Goal: Task Accomplishment & Management: Manage account settings

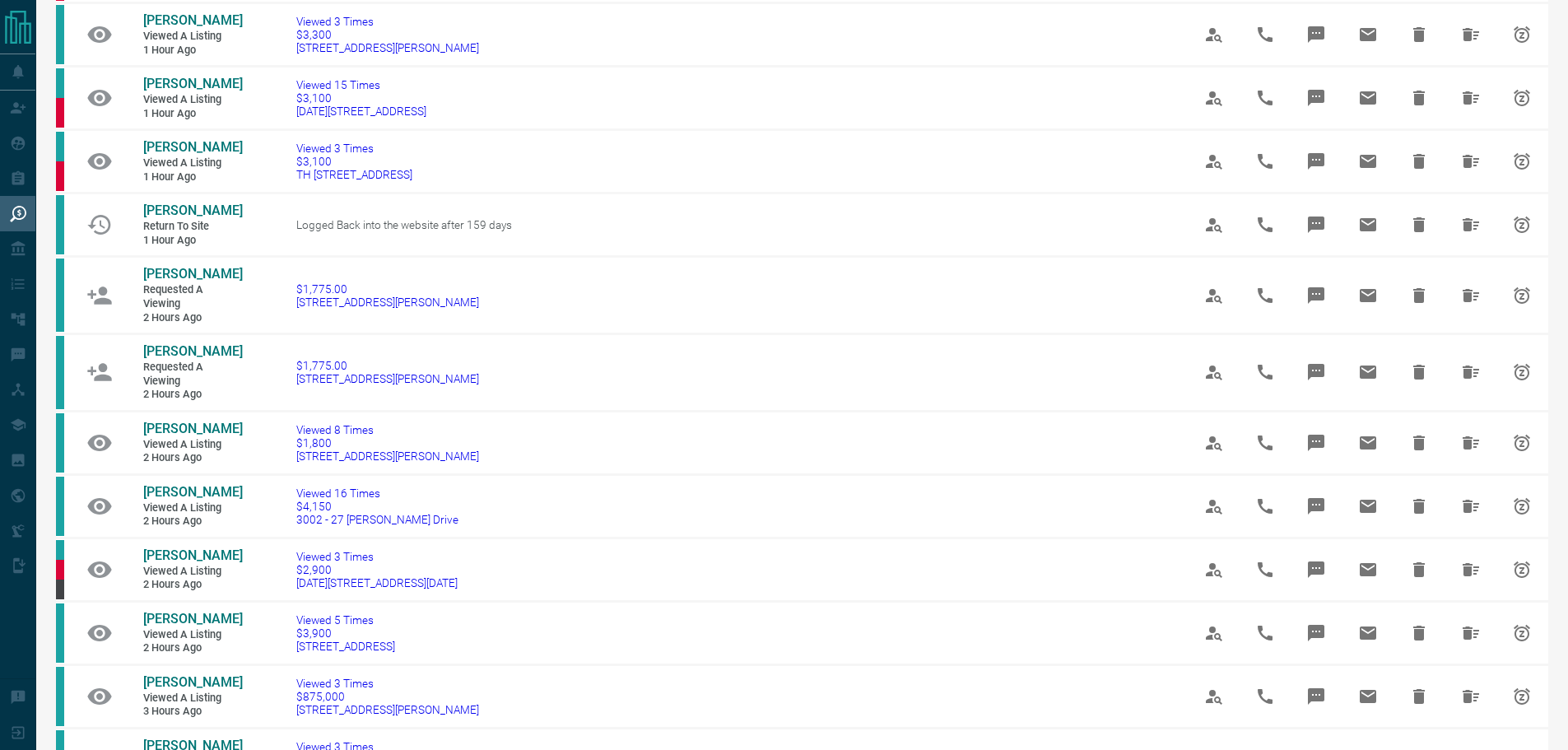
scroll to position [494, 0]
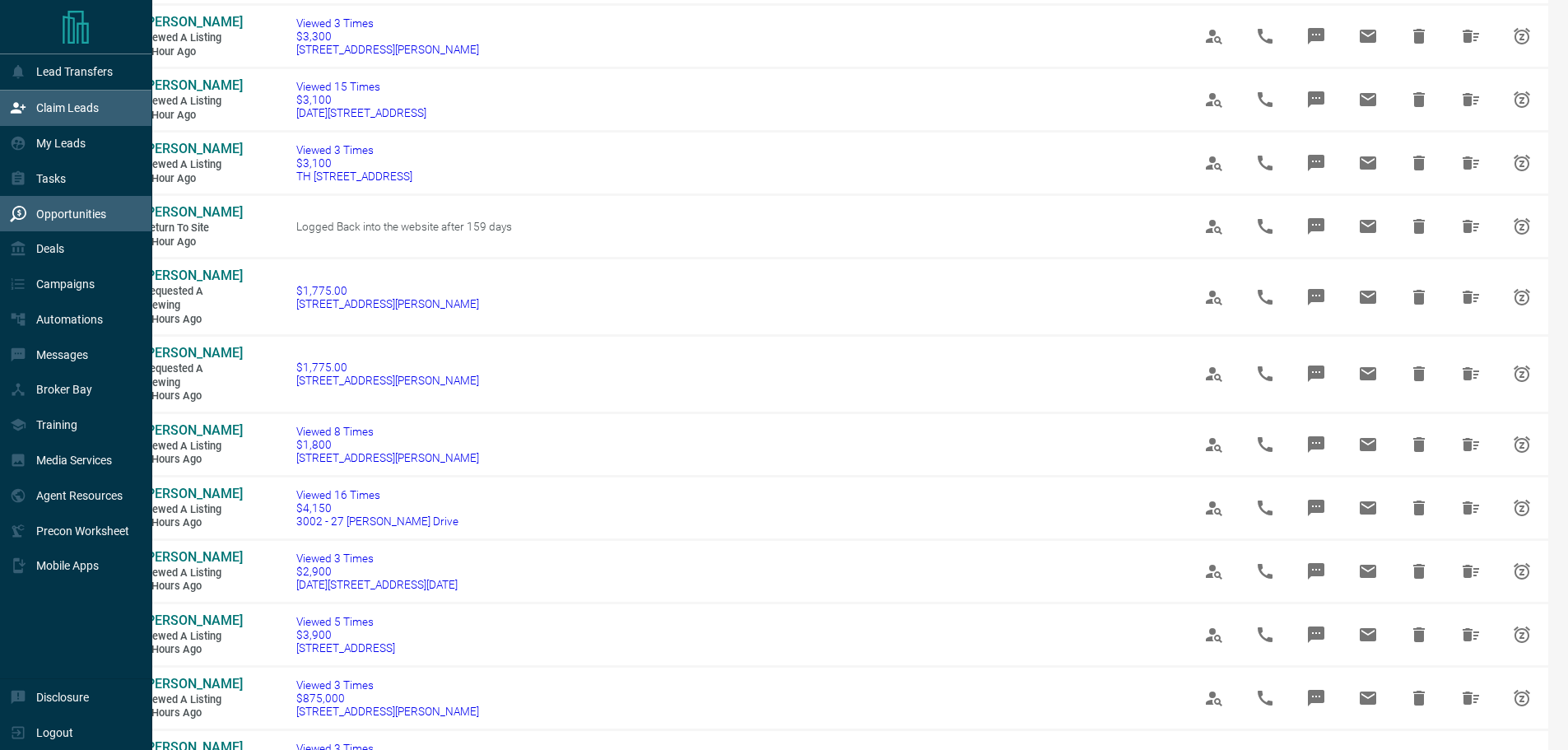
click at [60, 110] on p "Claim Leads" at bounding box center [67, 107] width 63 height 13
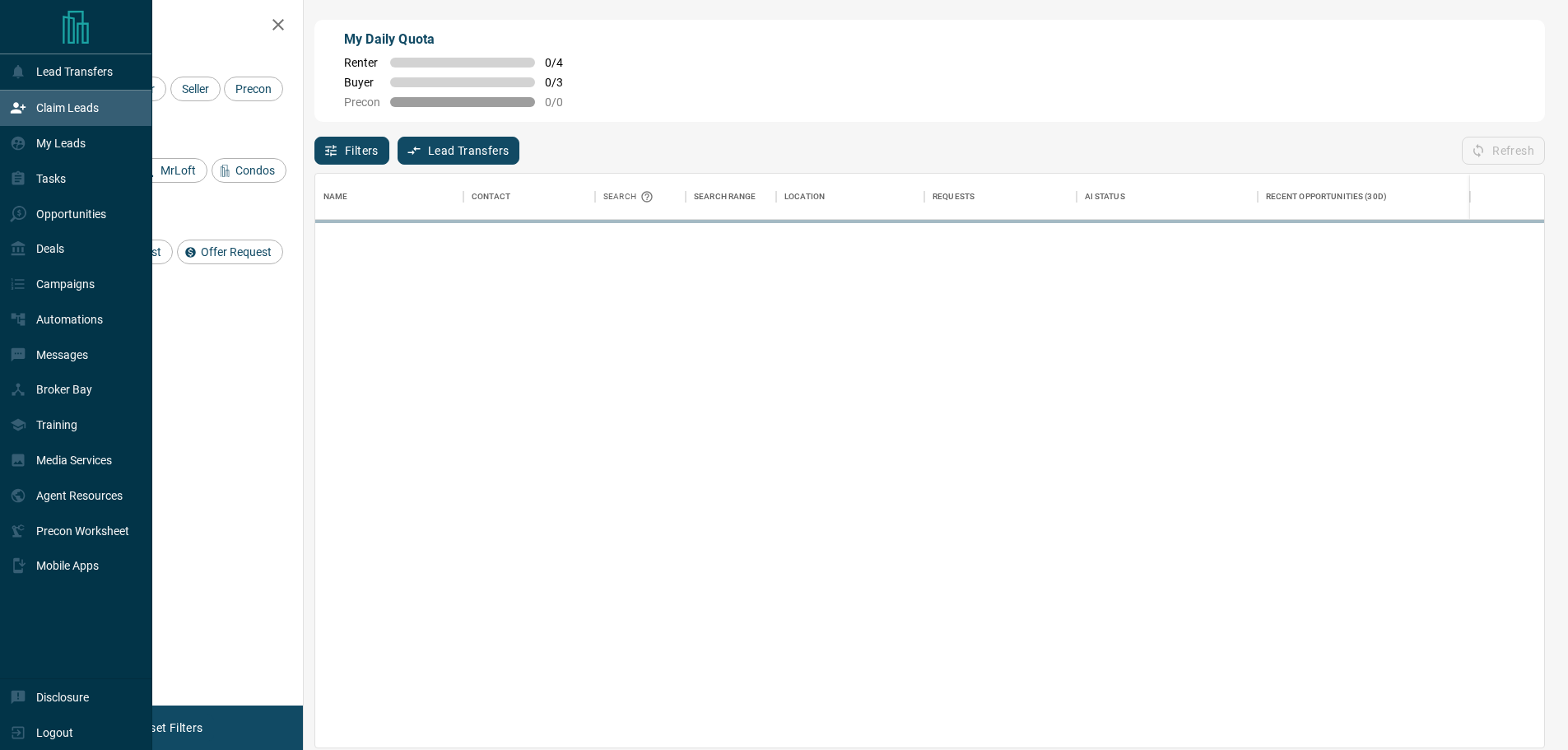
scroll to position [561, 1217]
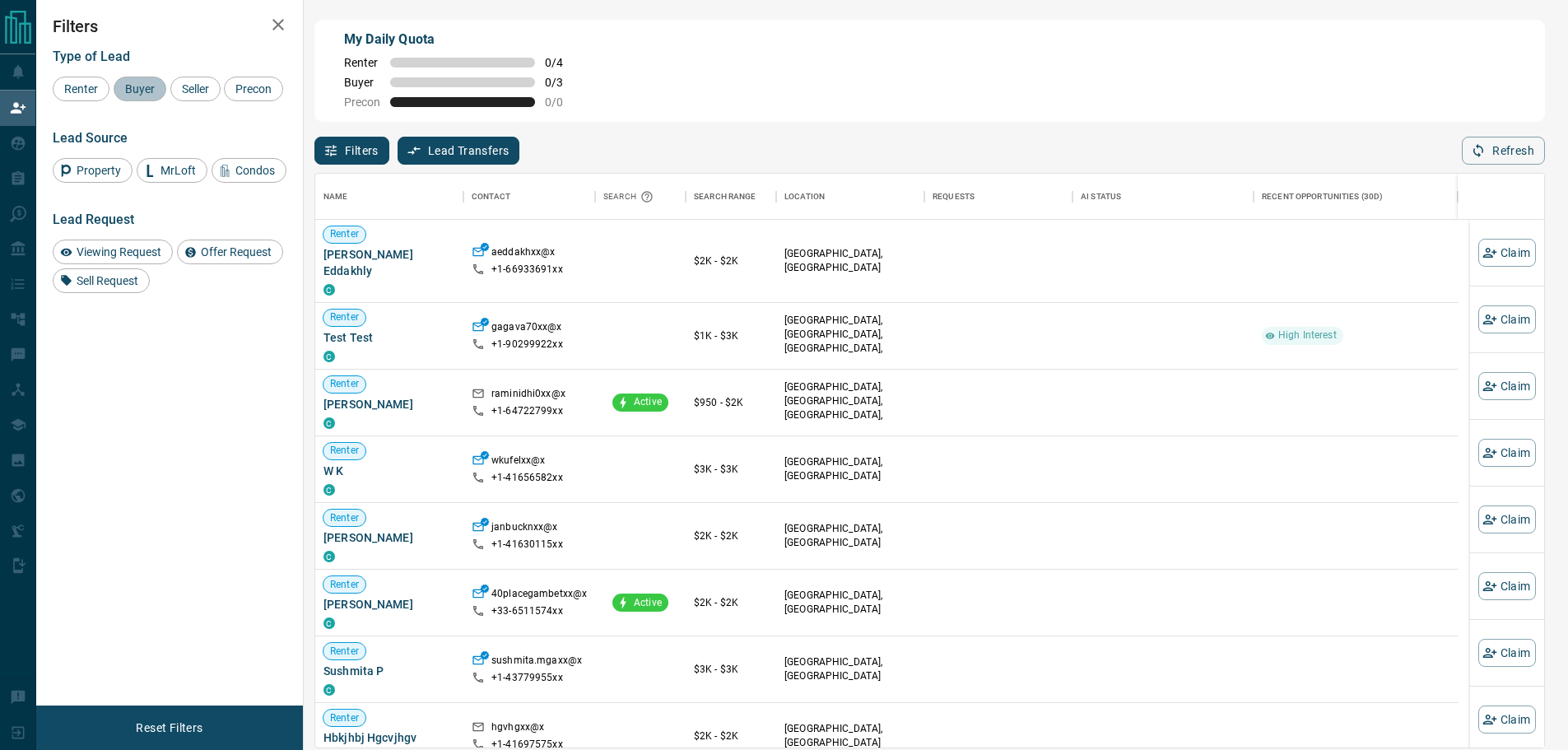
click at [144, 91] on span "Buyer" at bounding box center [140, 89] width 41 height 13
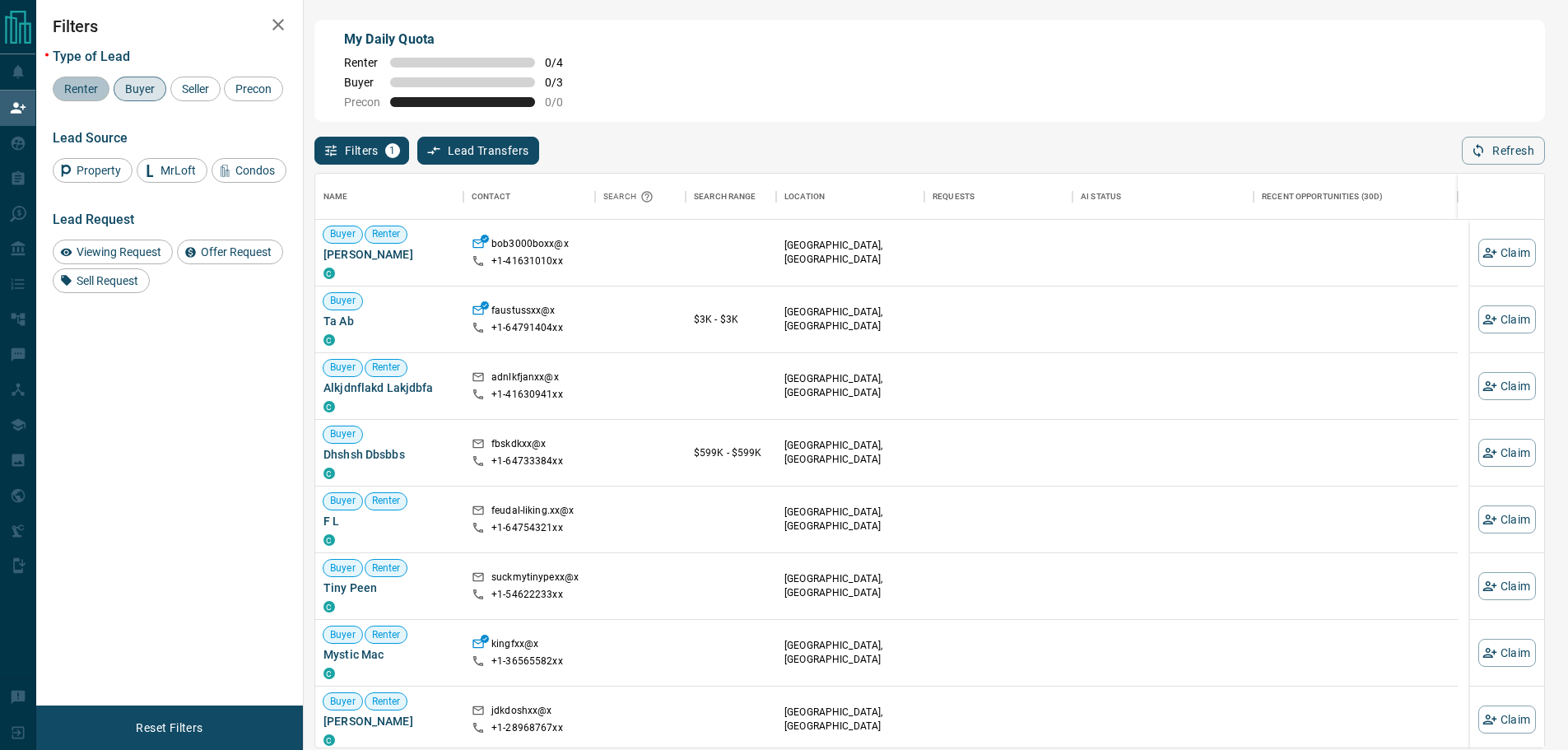
click at [73, 89] on span "Renter" at bounding box center [81, 89] width 45 height 13
click at [125, 89] on span "Buyer" at bounding box center [140, 89] width 41 height 13
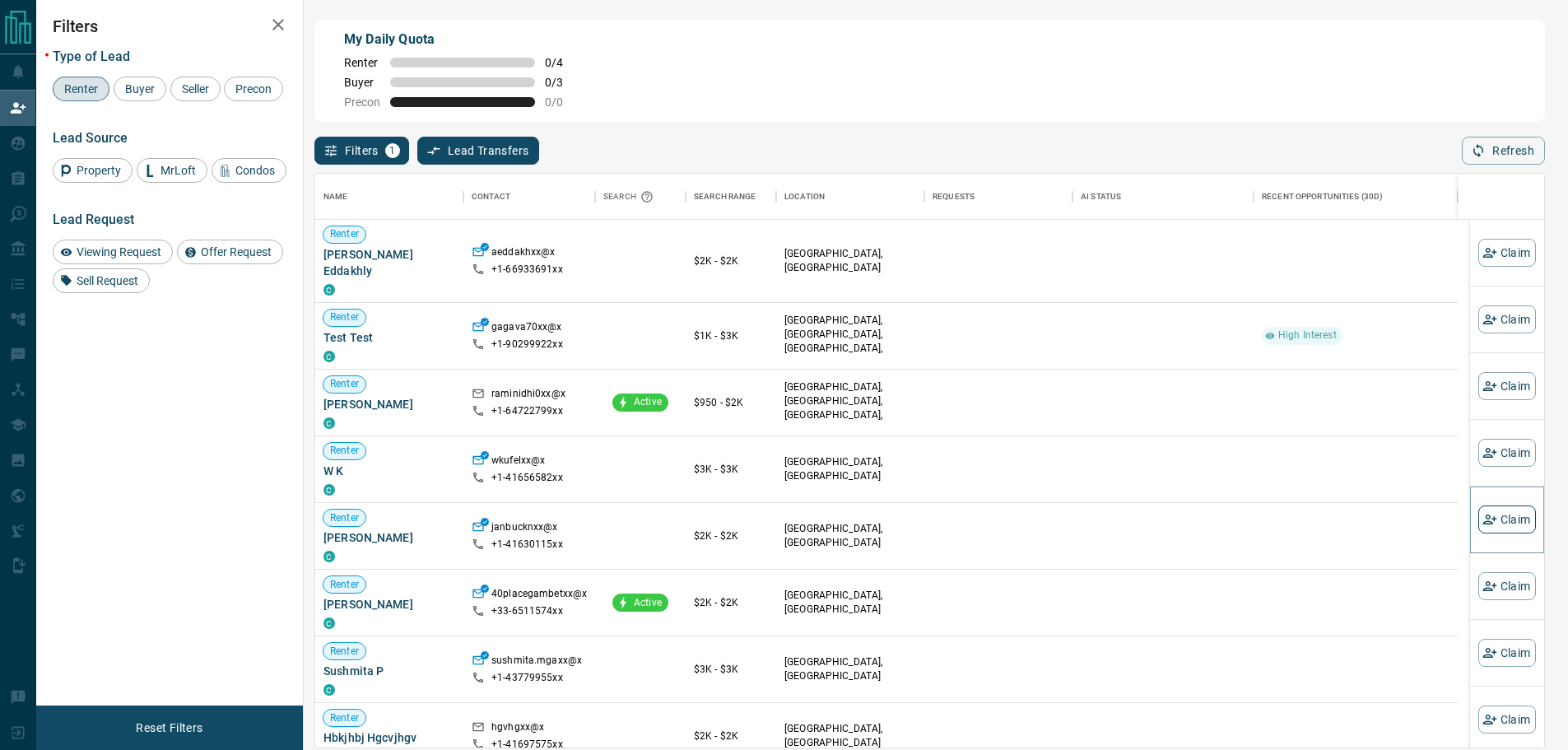
click at [1496, 522] on button "Claim" at bounding box center [1507, 520] width 58 height 28
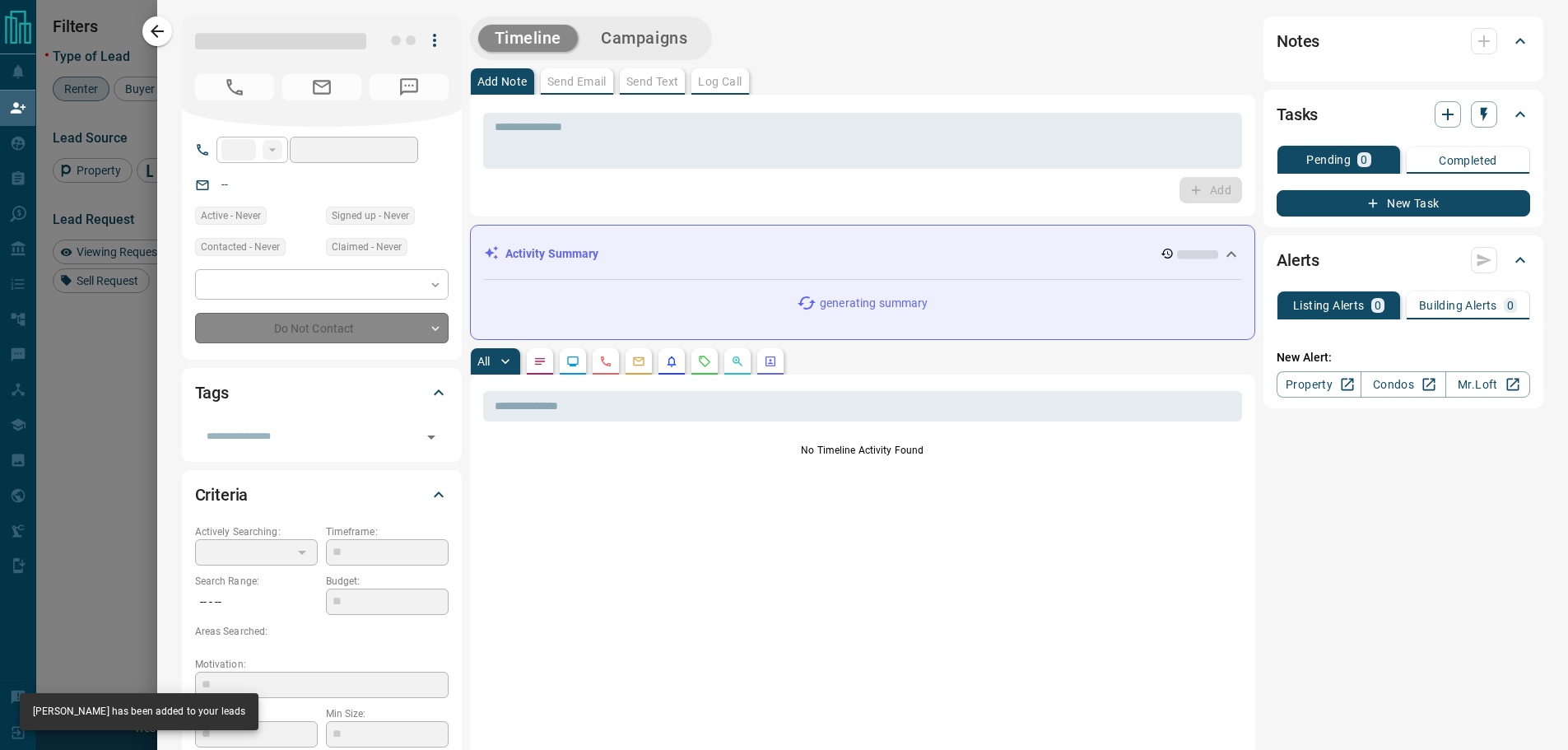
type input "**"
type input "**********"
type input "**"
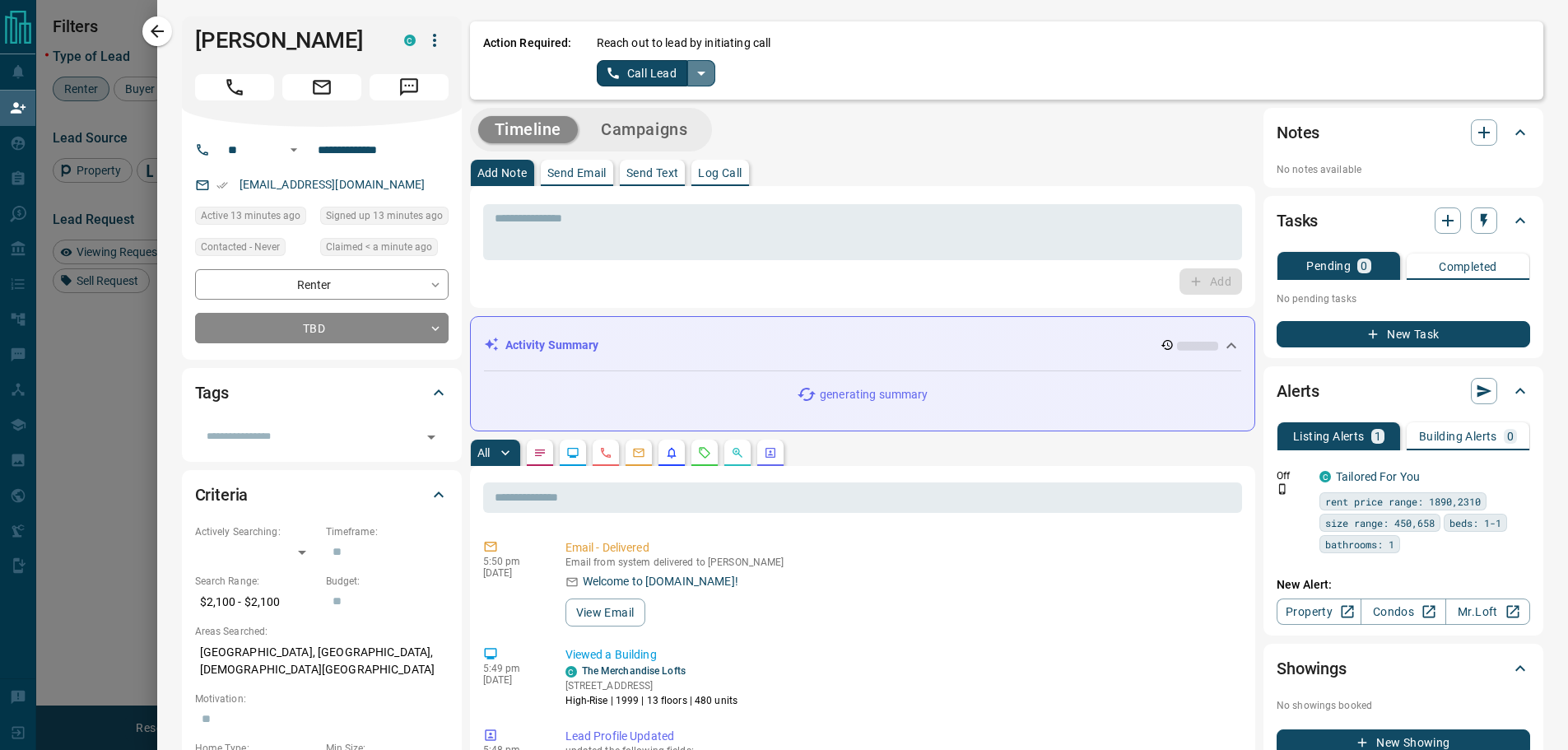
click at [691, 75] on icon "split button" at bounding box center [701, 73] width 19 height 19
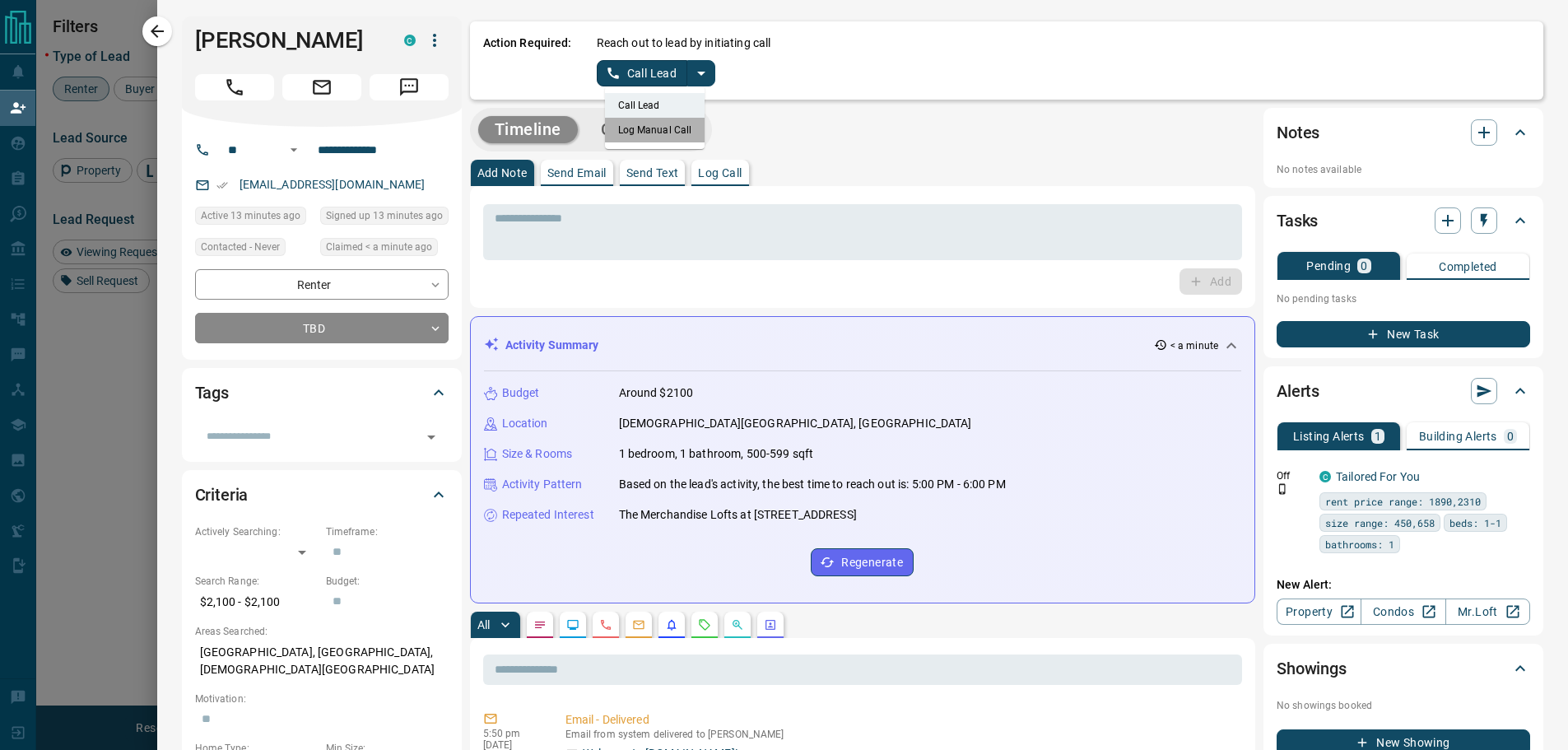
click at [654, 128] on li "Log Manual Call" at bounding box center [654, 130] width 100 height 25
click at [626, 72] on button "Log Manual Call" at bounding box center [651, 73] width 109 height 27
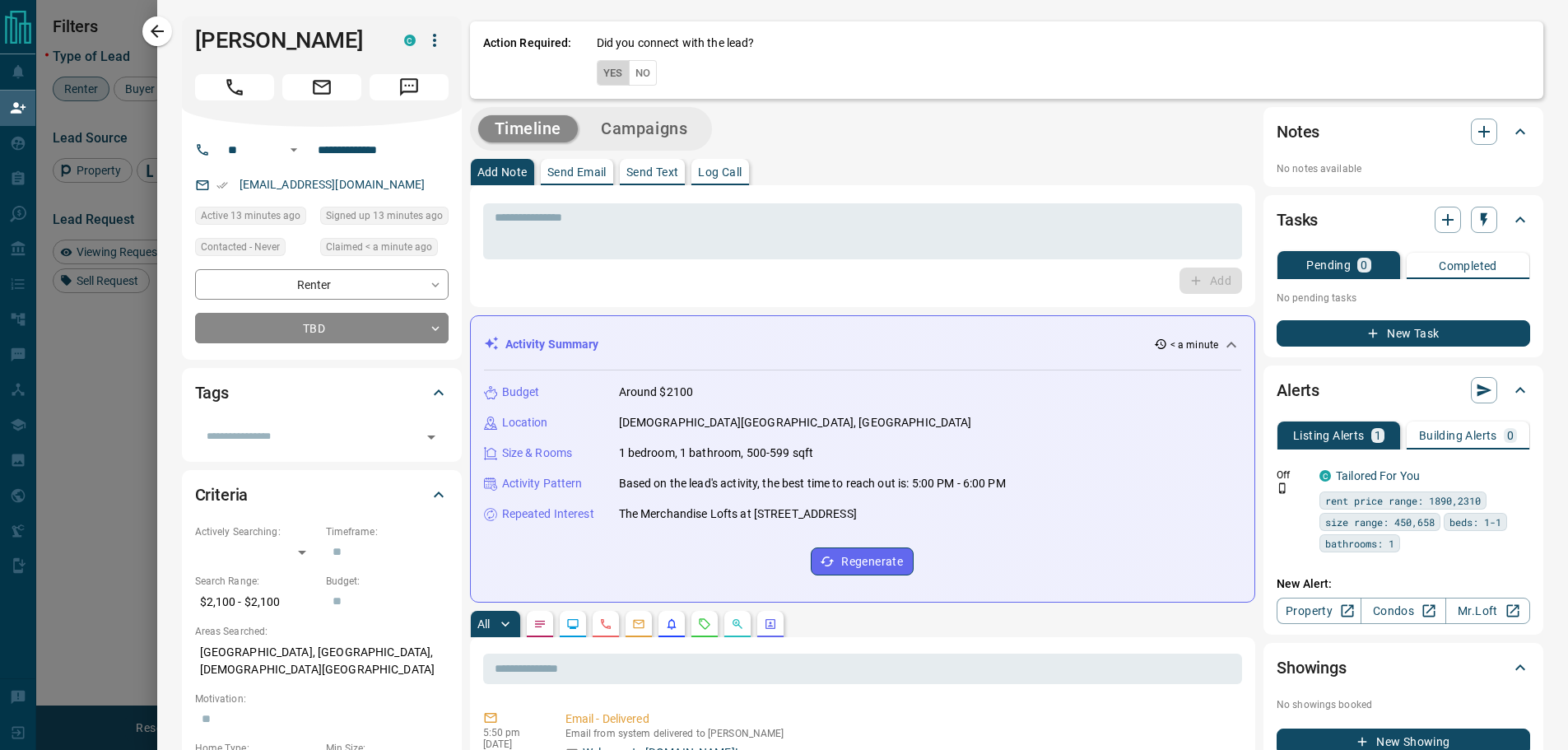
click at [597, 71] on button "Yes" at bounding box center [613, 73] width 33 height 26
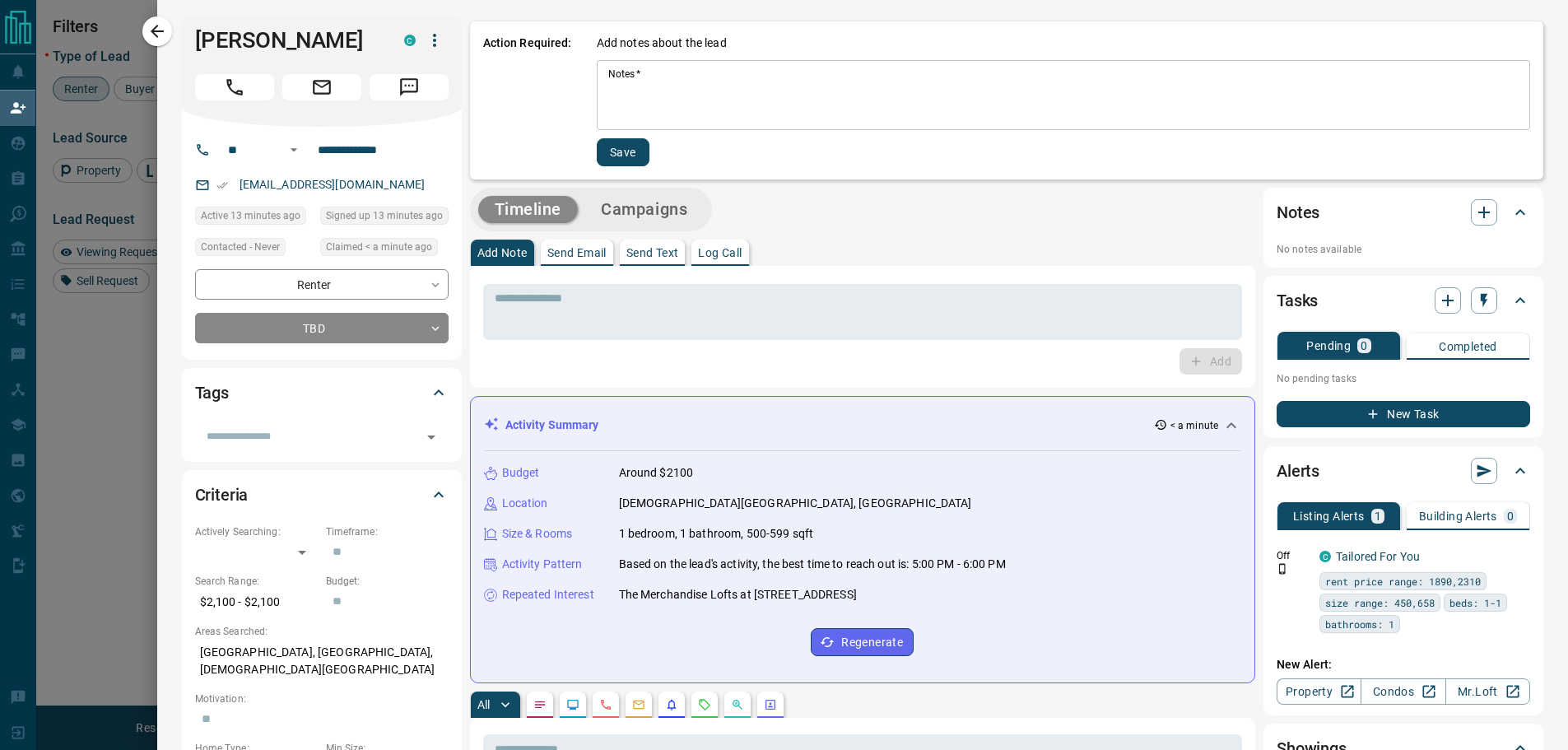
click at [597, 79] on div "* Notes   *" at bounding box center [1063, 95] width 933 height 70
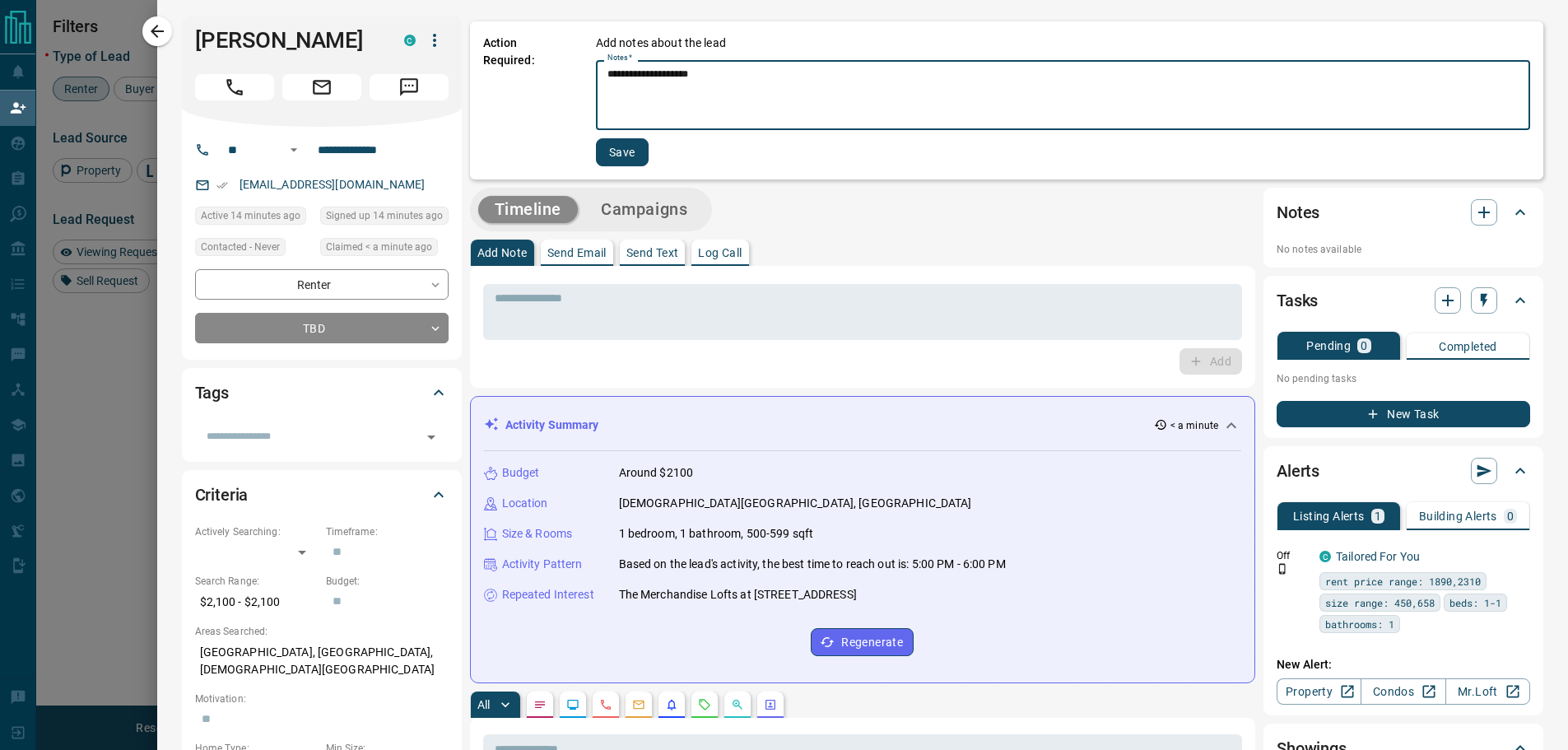
type textarea "**********"
click at [614, 148] on button "Save" at bounding box center [622, 152] width 52 height 28
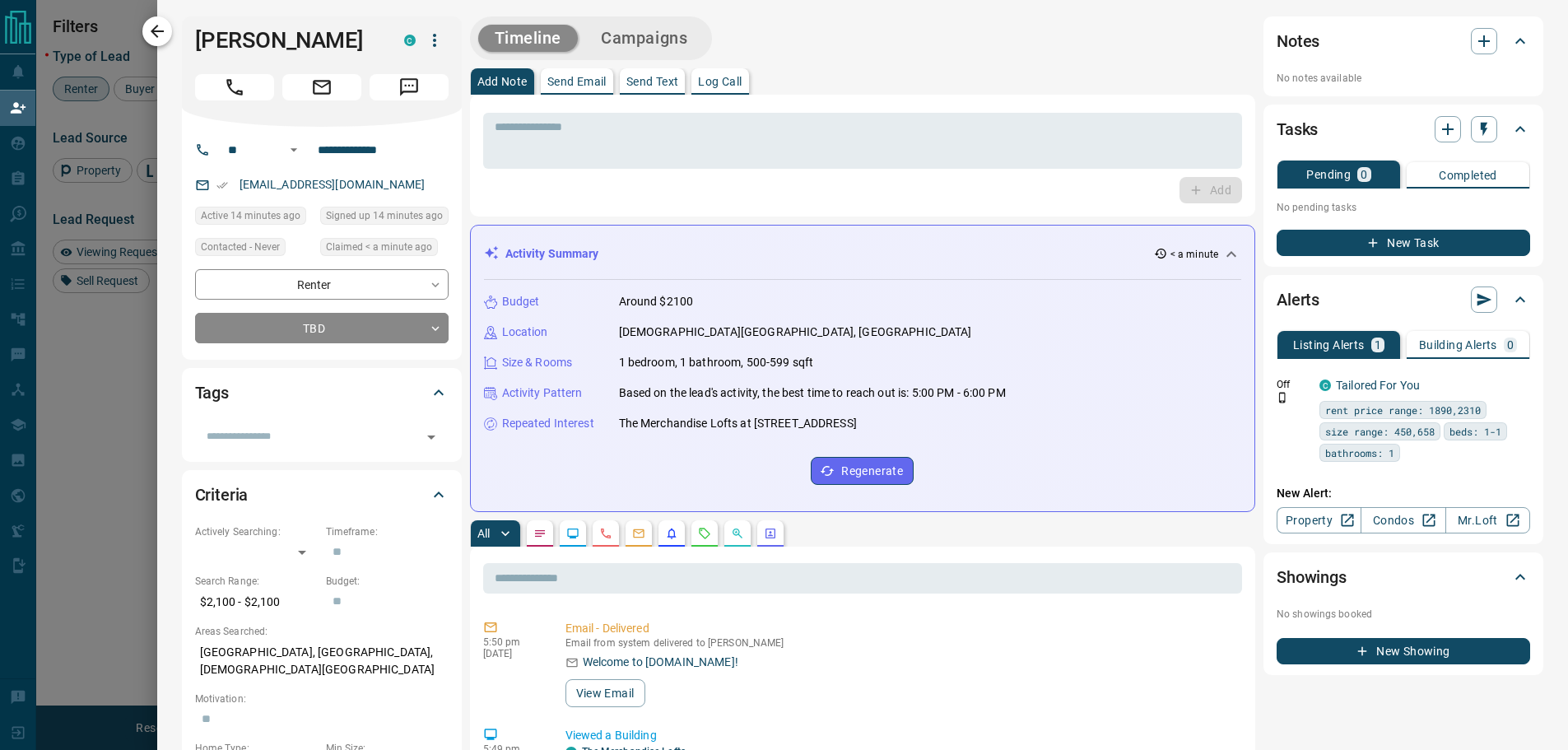
click at [159, 31] on icon "button" at bounding box center [157, 31] width 13 height 13
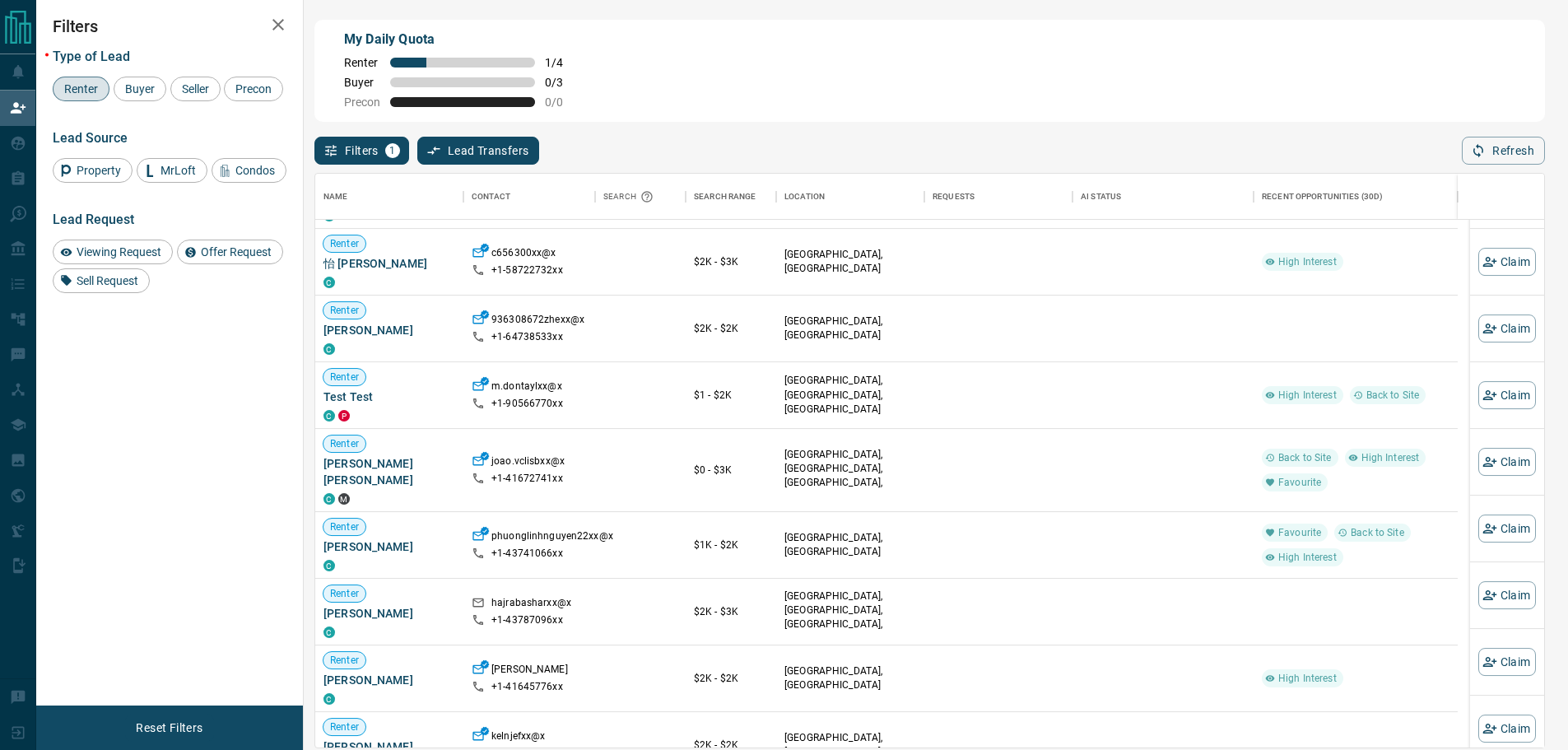
scroll to position [659, 0]
click at [1489, 460] on button "Claim" at bounding box center [1507, 461] width 58 height 28
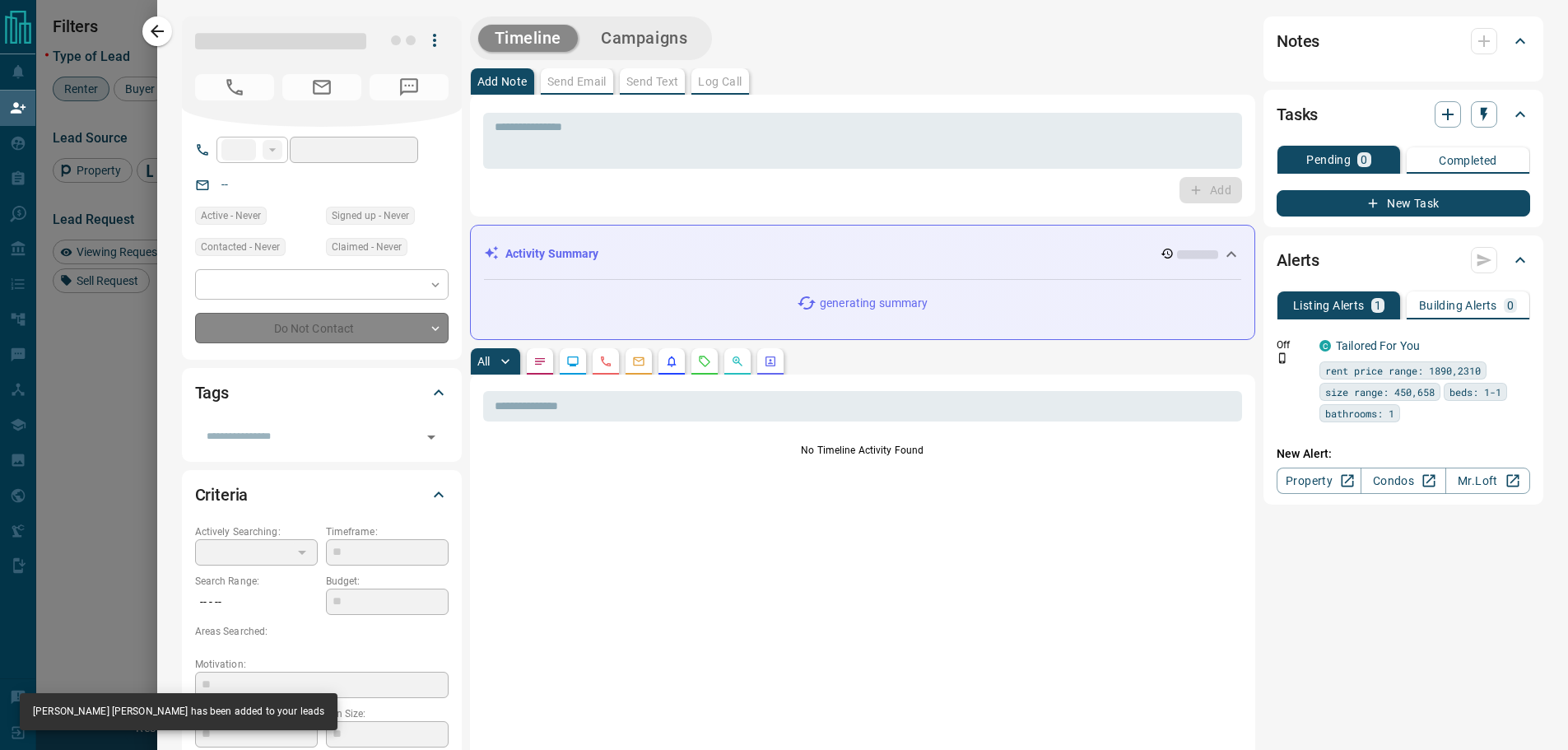
type input "**"
type input "**********"
type input "*"
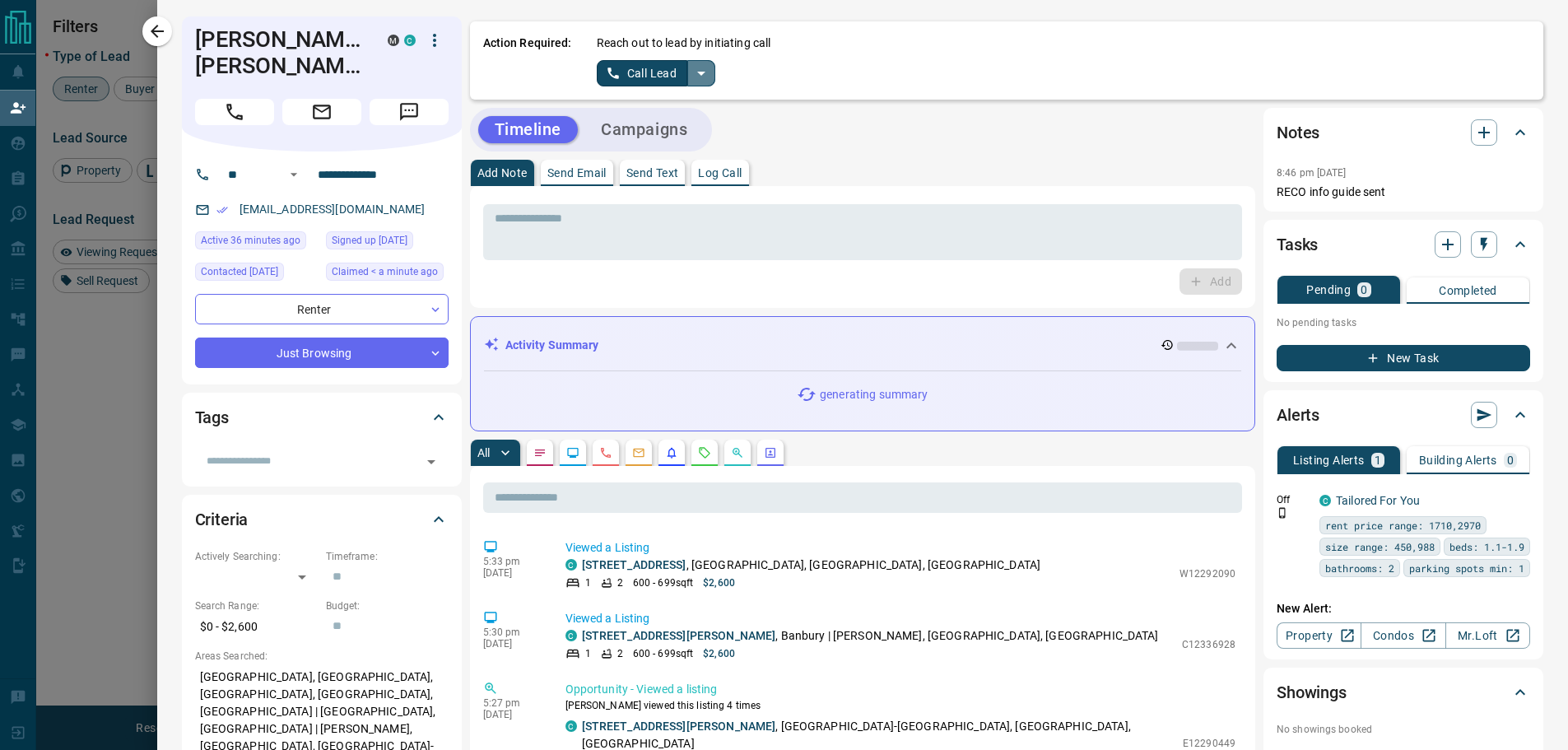
click at [691, 76] on icon "split button" at bounding box center [701, 73] width 19 height 19
click at [632, 128] on li "Log Manual Call" at bounding box center [654, 130] width 100 height 25
click at [622, 73] on button "Log Manual Call" at bounding box center [651, 73] width 109 height 27
click at [603, 73] on button "Yes" at bounding box center [613, 73] width 33 height 26
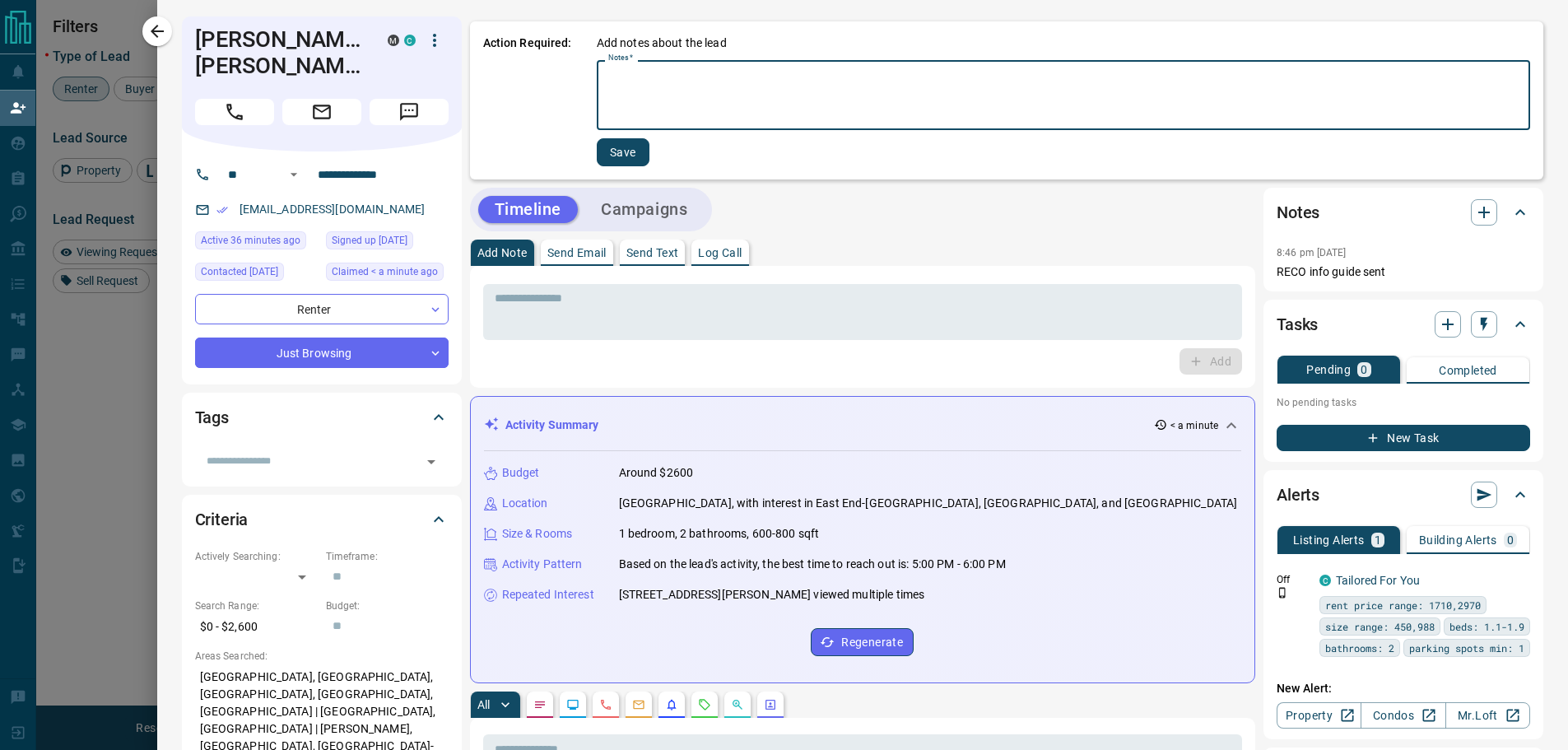
click at [608, 78] on textarea "Notes   *" at bounding box center [1063, 95] width 910 height 56
type textarea "**********"
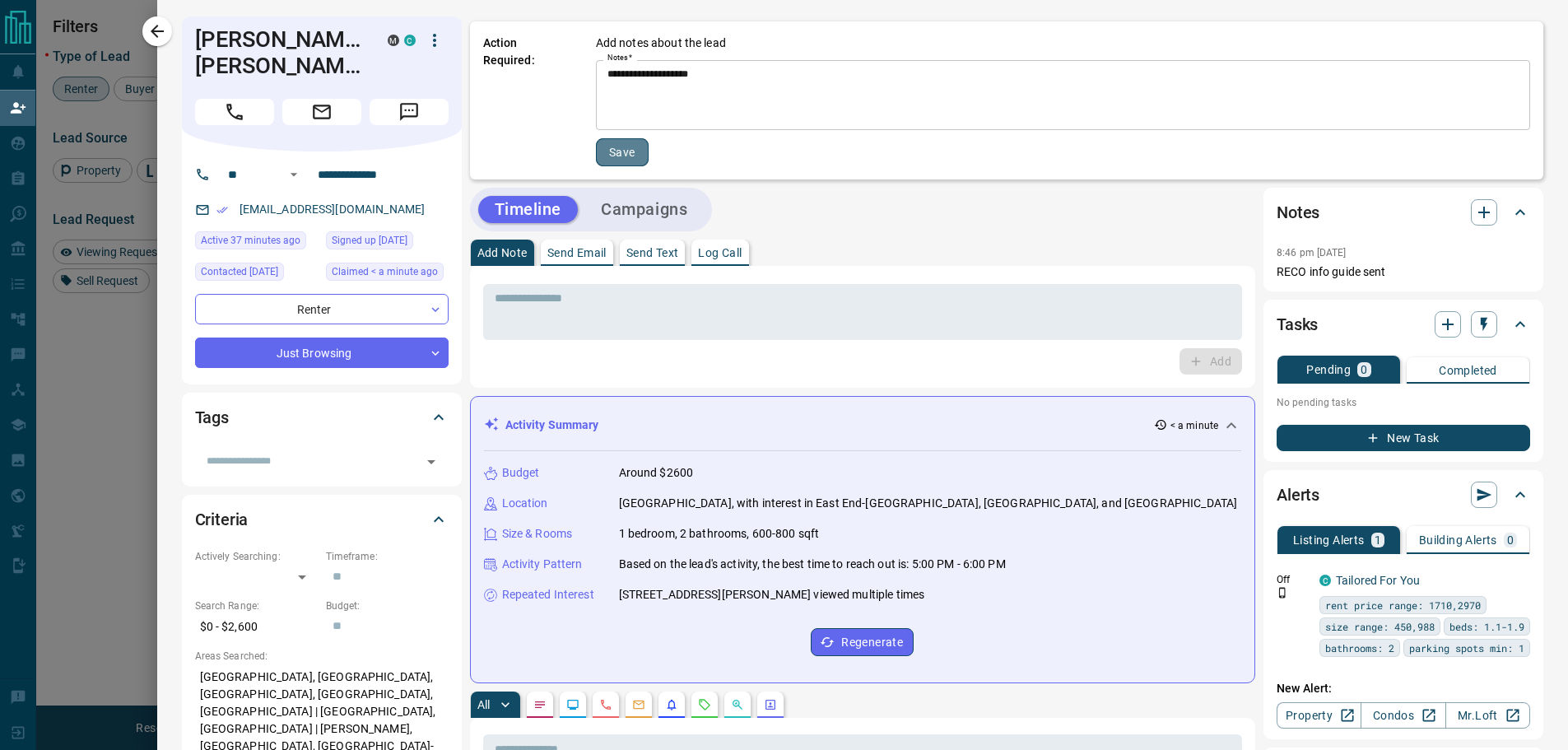
click at [606, 157] on button "Save" at bounding box center [622, 152] width 52 height 28
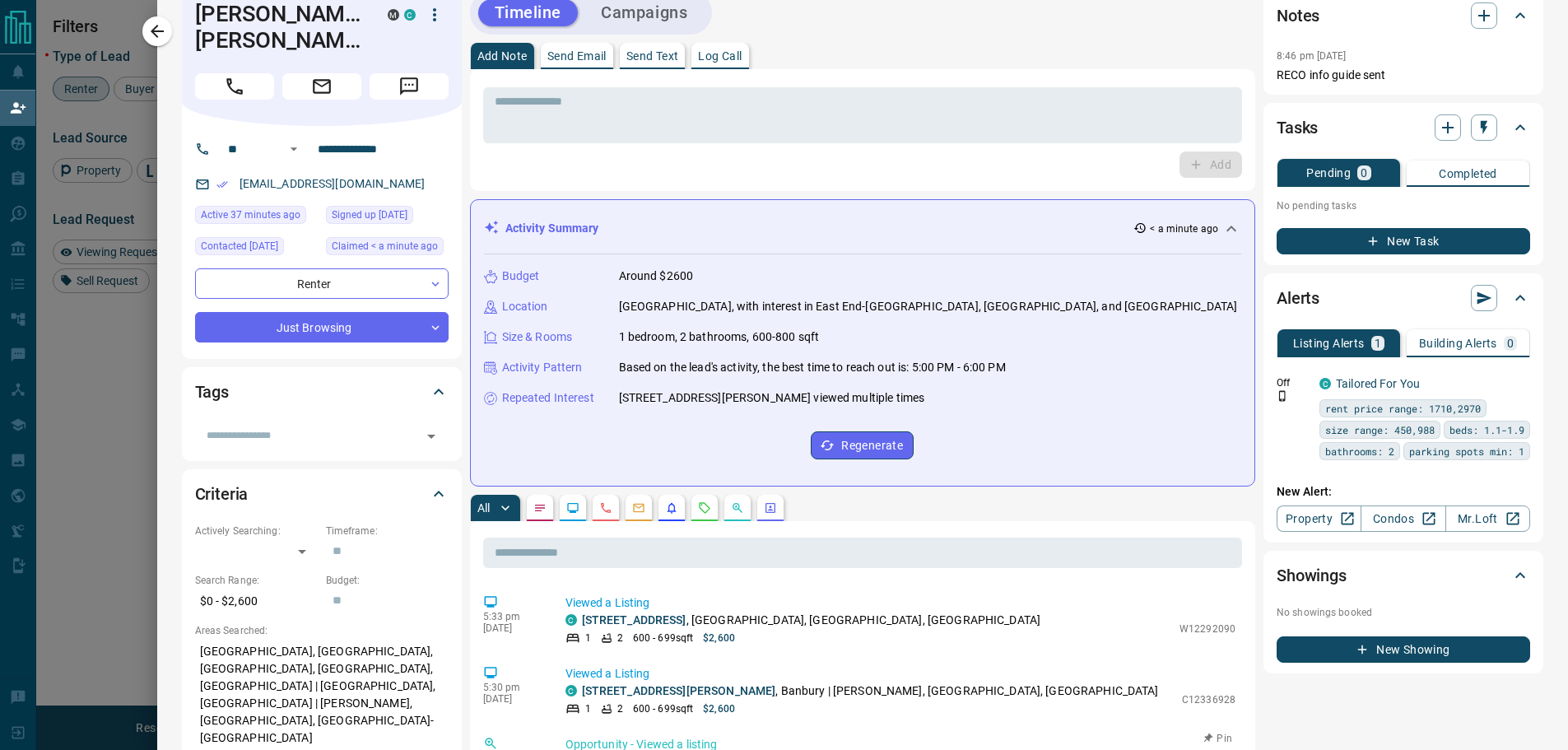
scroll to position [0, 0]
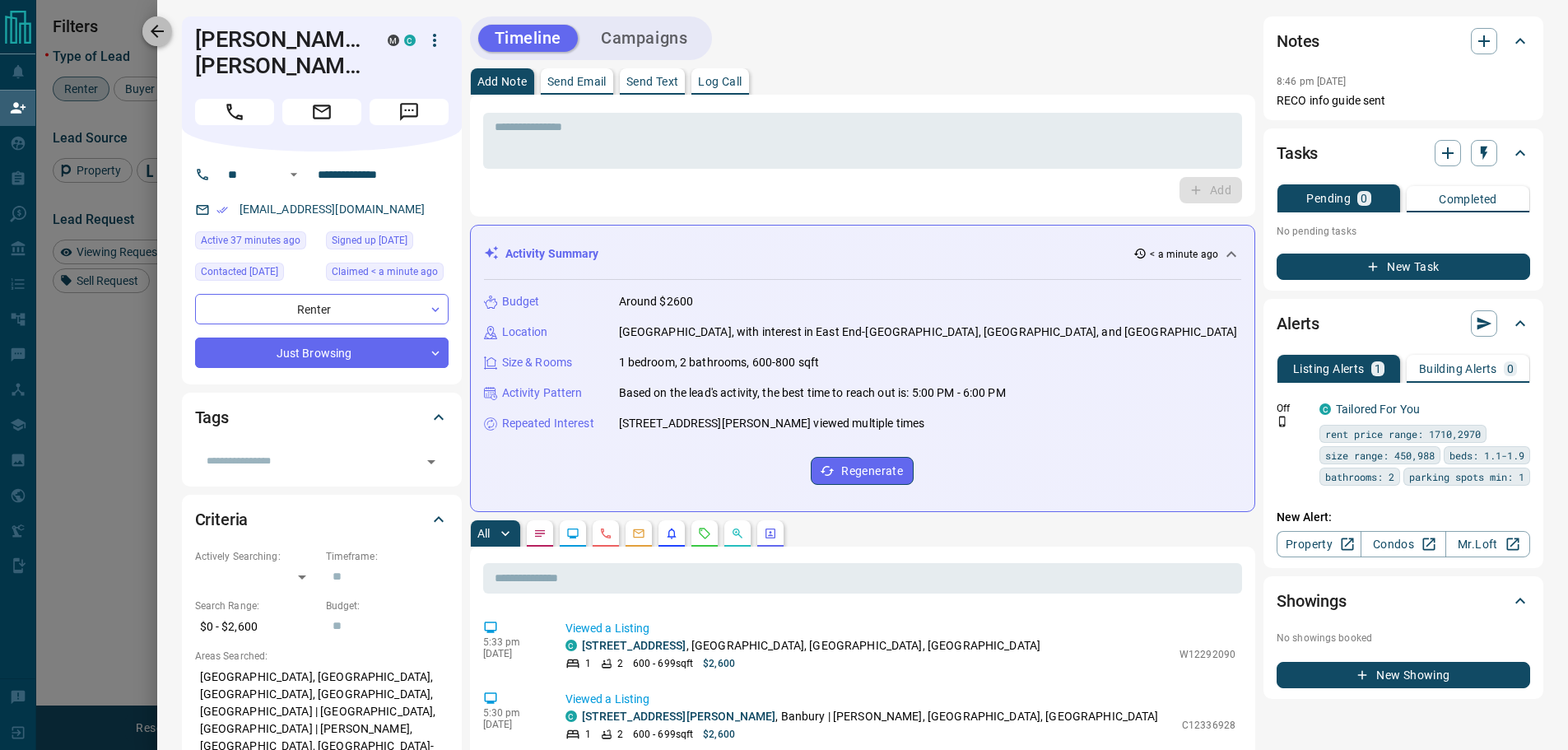
click at [155, 33] on icon "button" at bounding box center [157, 31] width 13 height 13
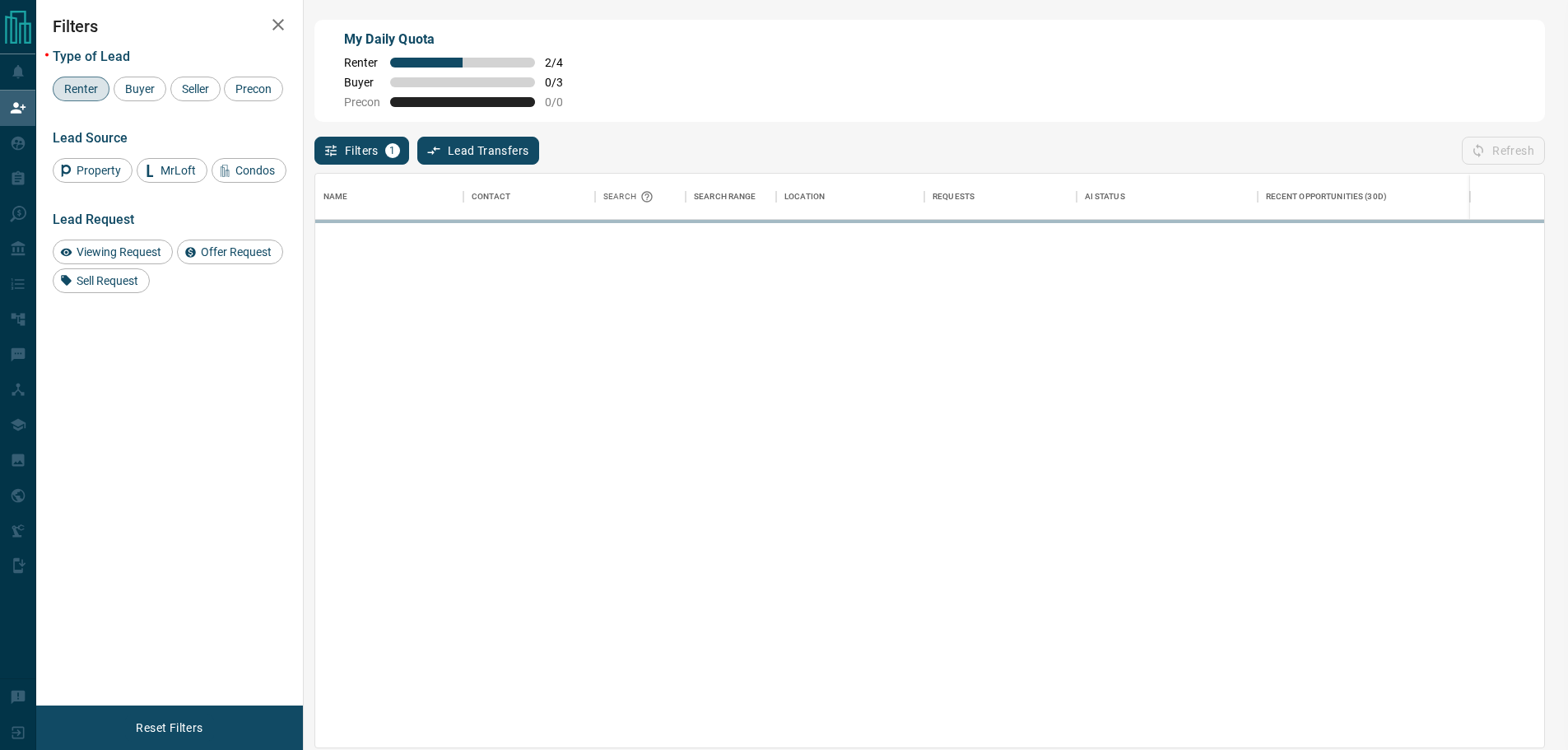
scroll to position [561, 1217]
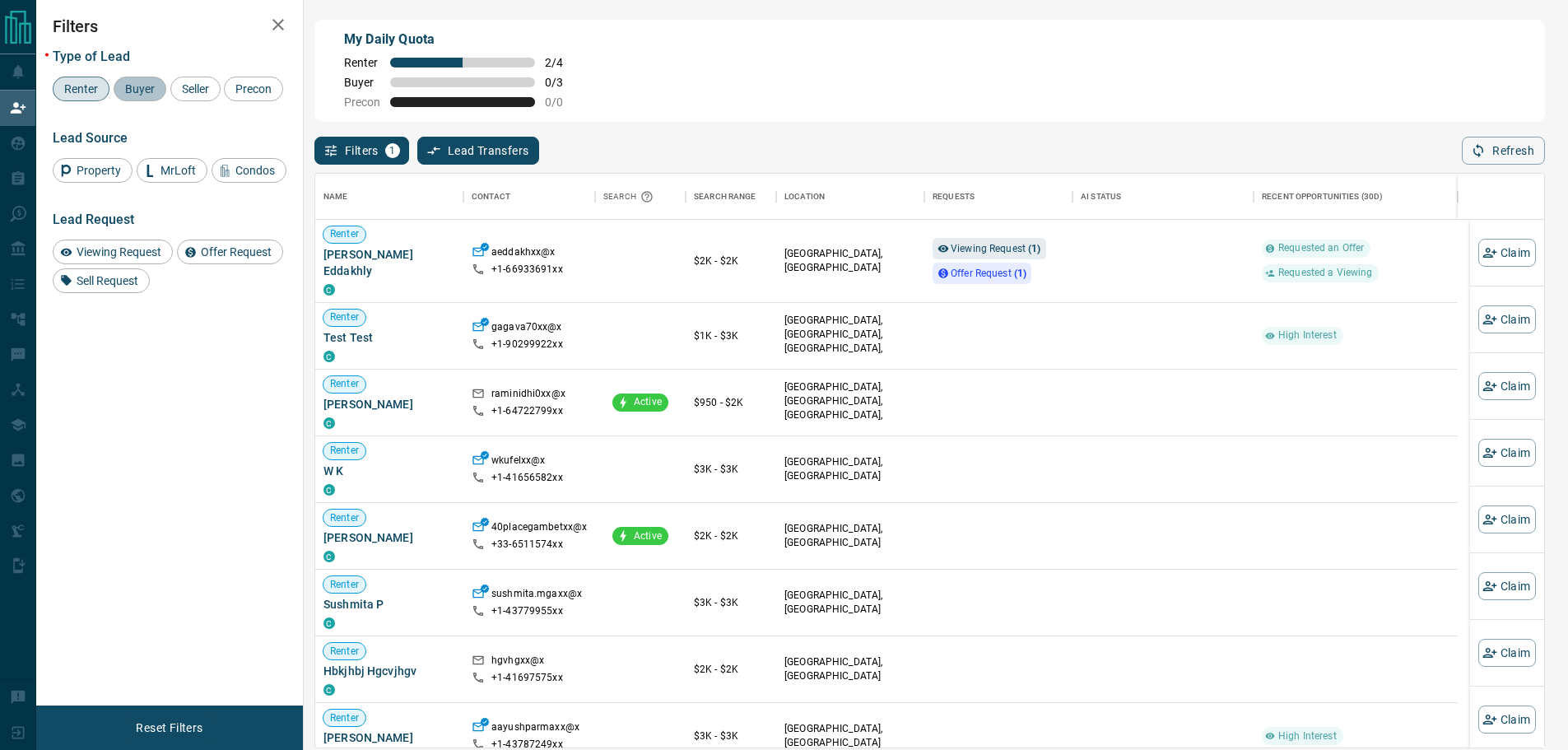
click at [139, 94] on span "Buyer" at bounding box center [140, 89] width 41 height 13
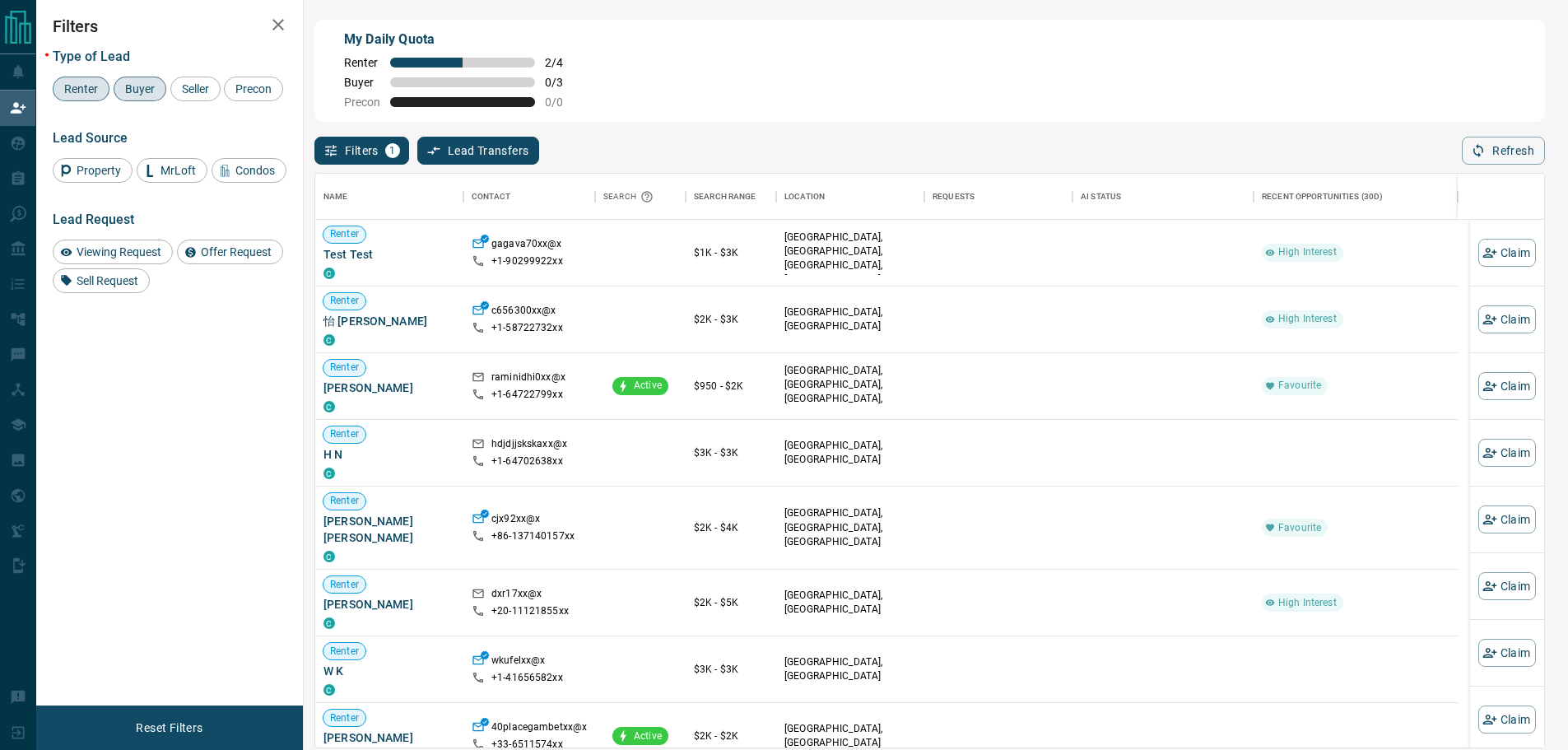
click at [97, 93] on span "Renter" at bounding box center [81, 89] width 45 height 13
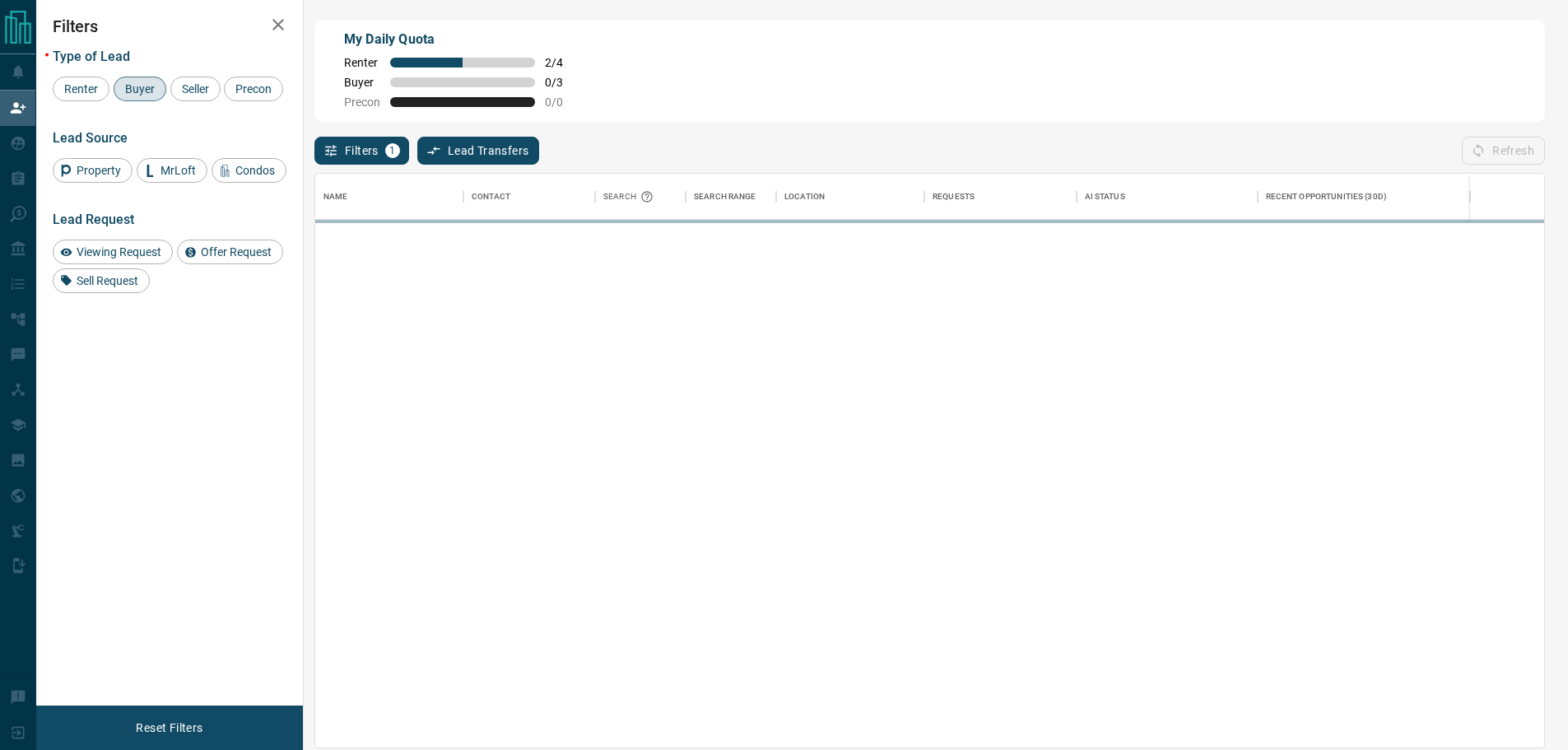
click at [125, 95] on span "Buyer" at bounding box center [140, 89] width 41 height 13
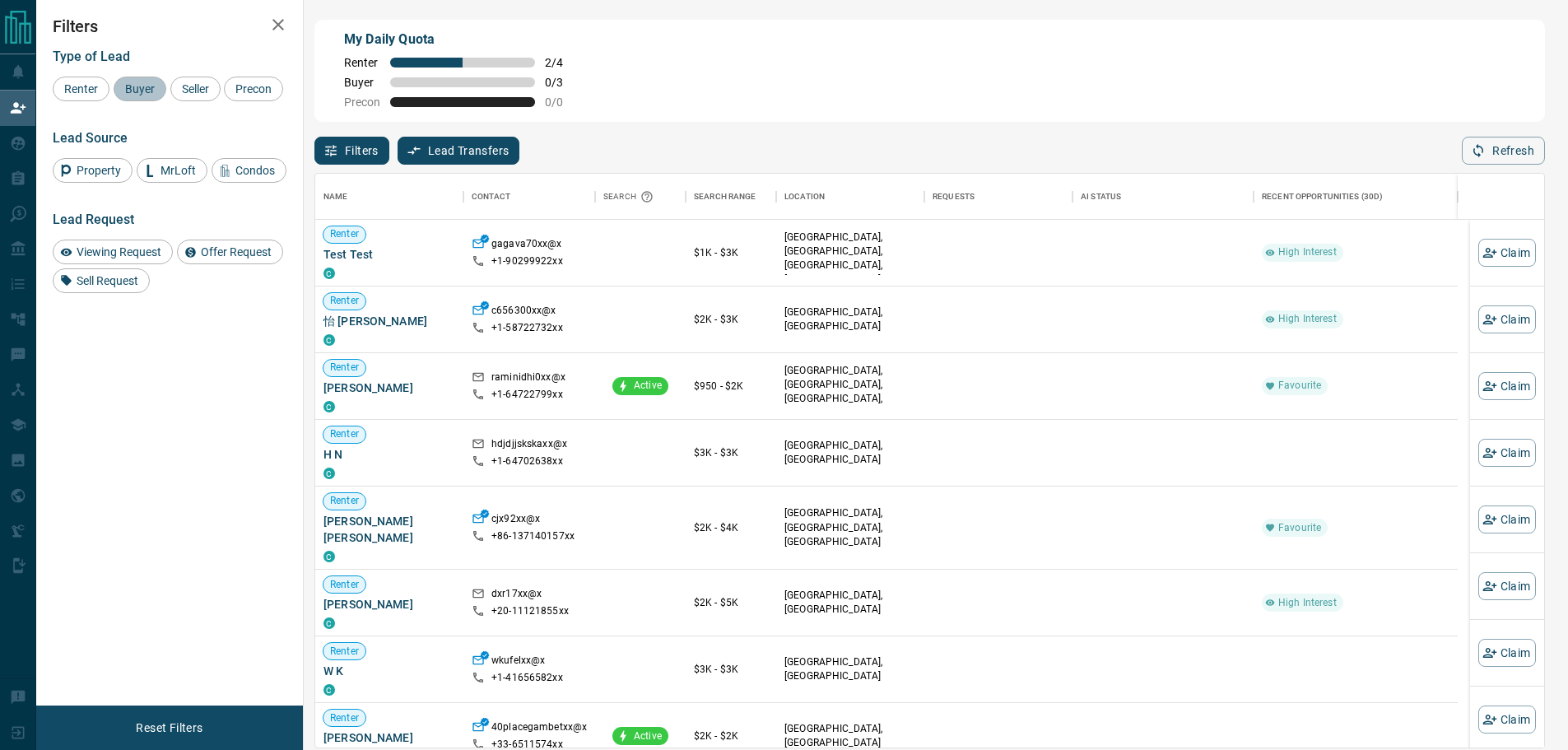
click at [135, 91] on span "Buyer" at bounding box center [140, 89] width 41 height 13
